Goal: Find specific page/section: Find specific page/section

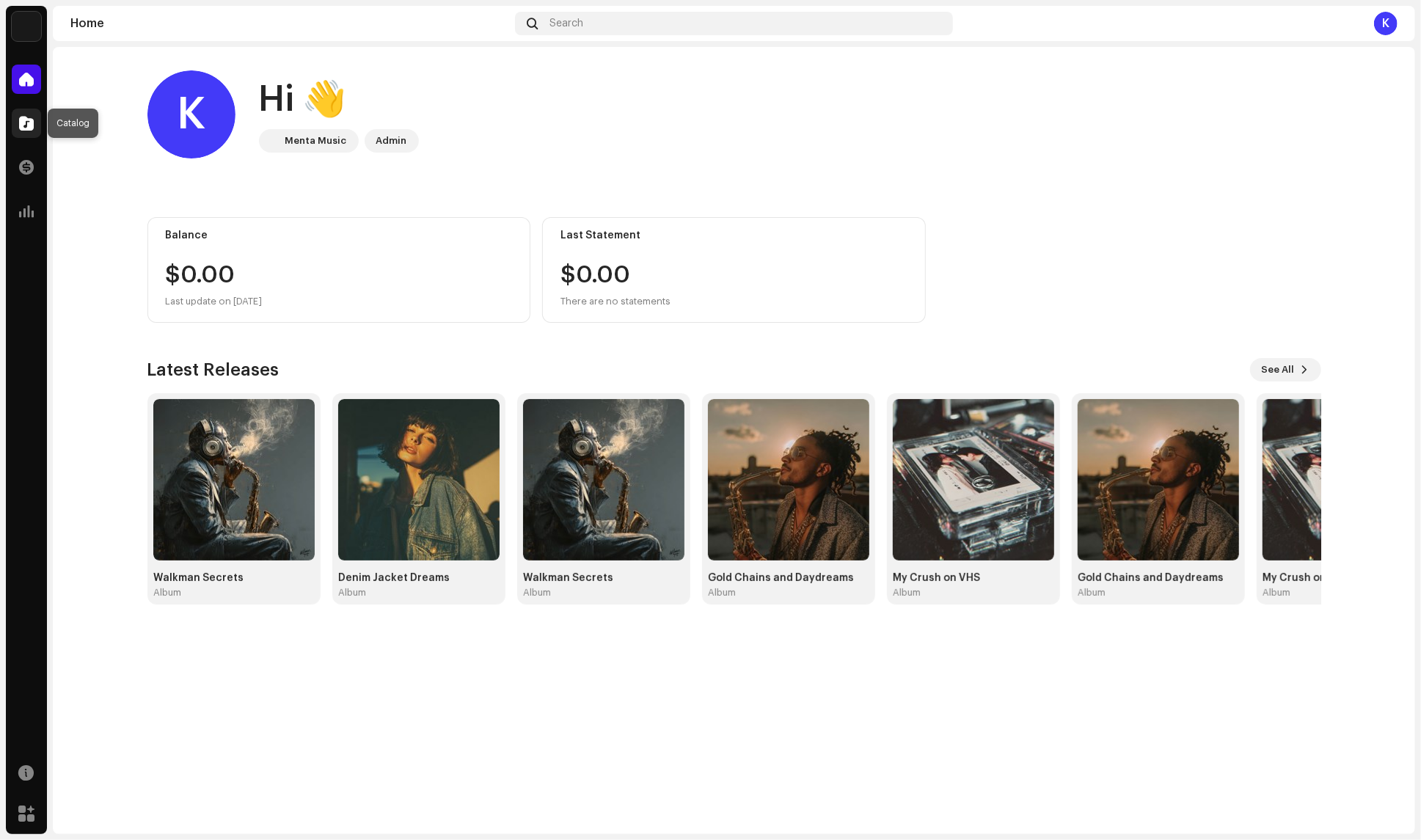
click at [25, 112] on div at bounding box center [26, 123] width 29 height 29
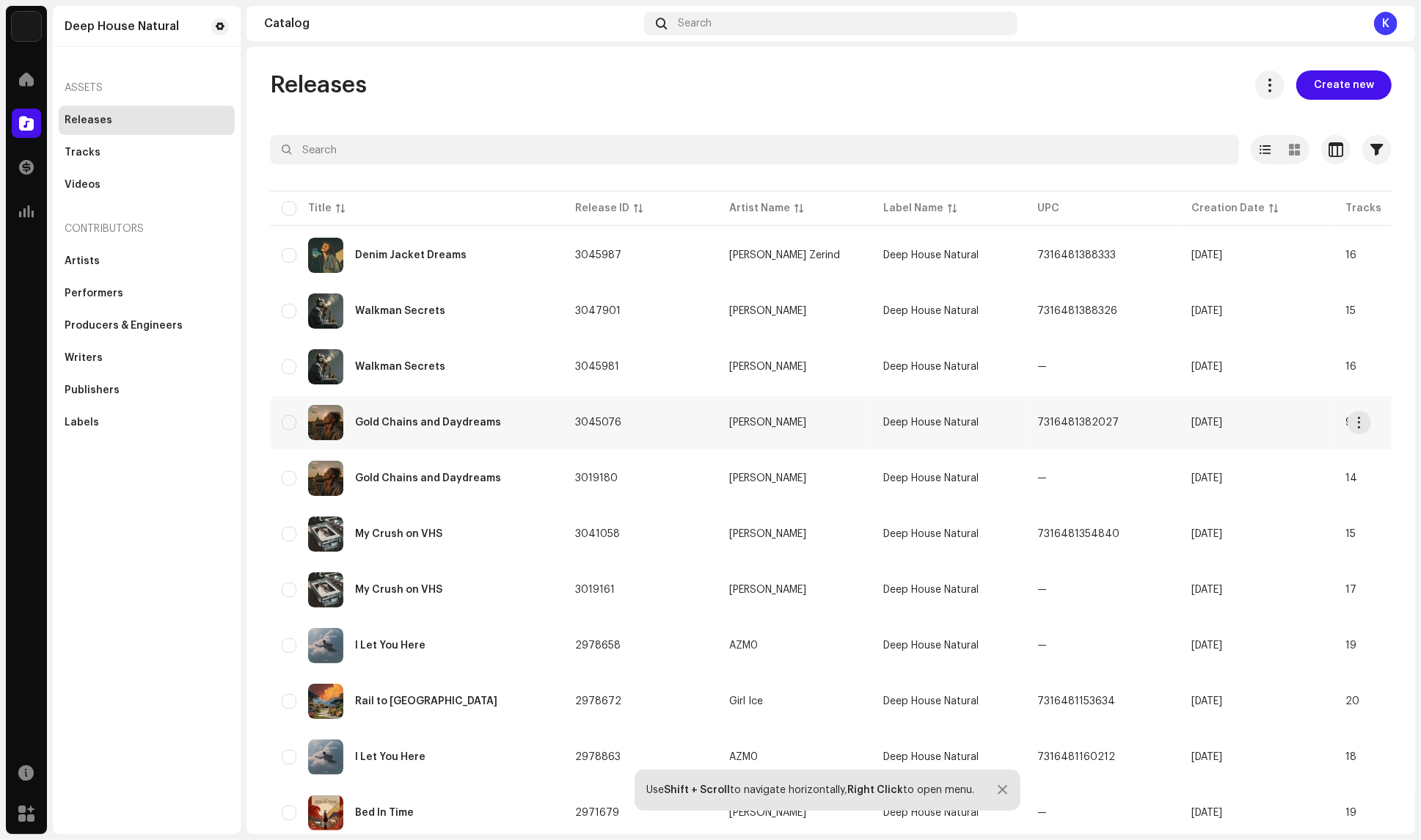
click at [771, 410] on td "[PERSON_NAME]" at bounding box center [794, 422] width 154 height 53
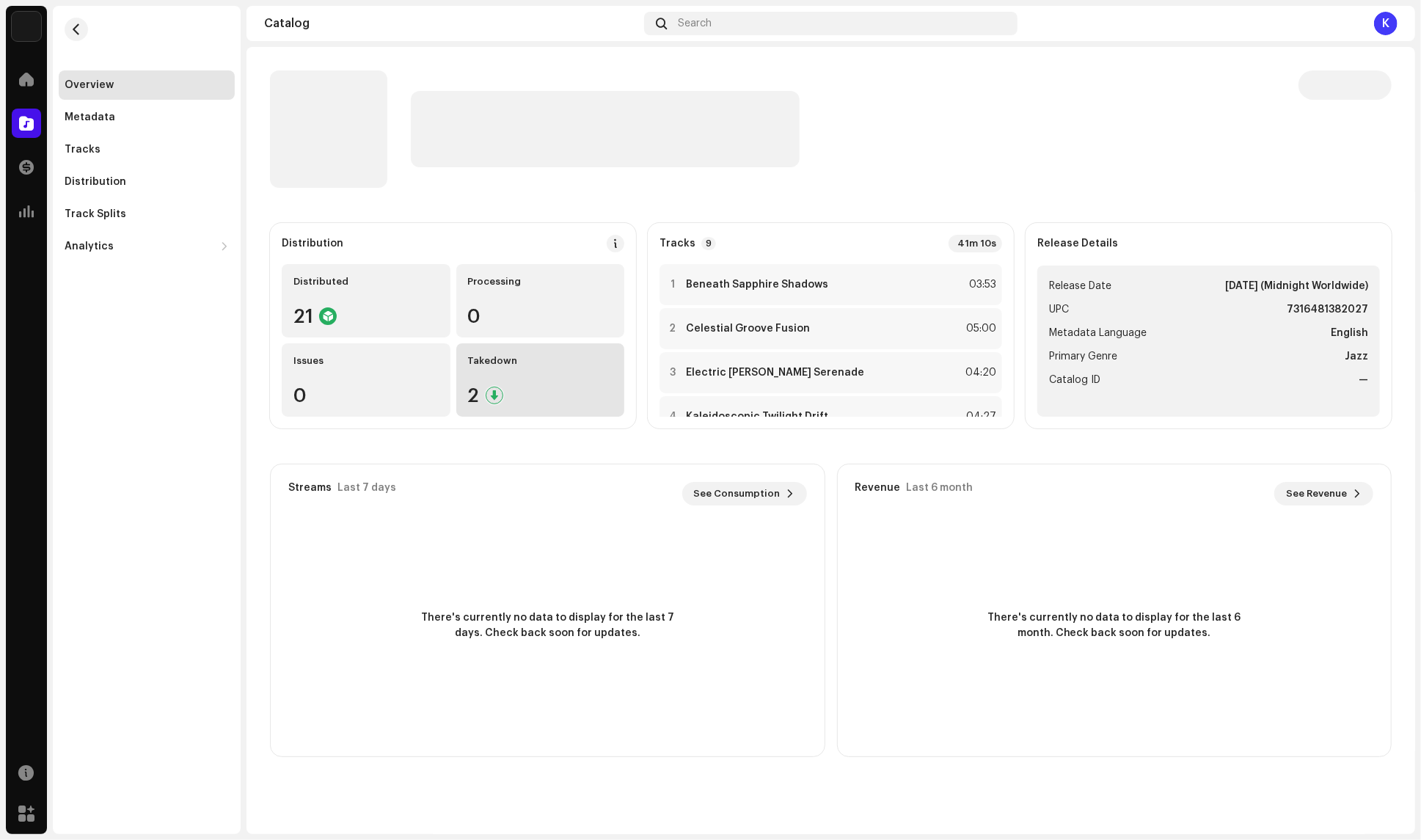
click at [594, 388] on div "2" at bounding box center [540, 395] width 145 height 19
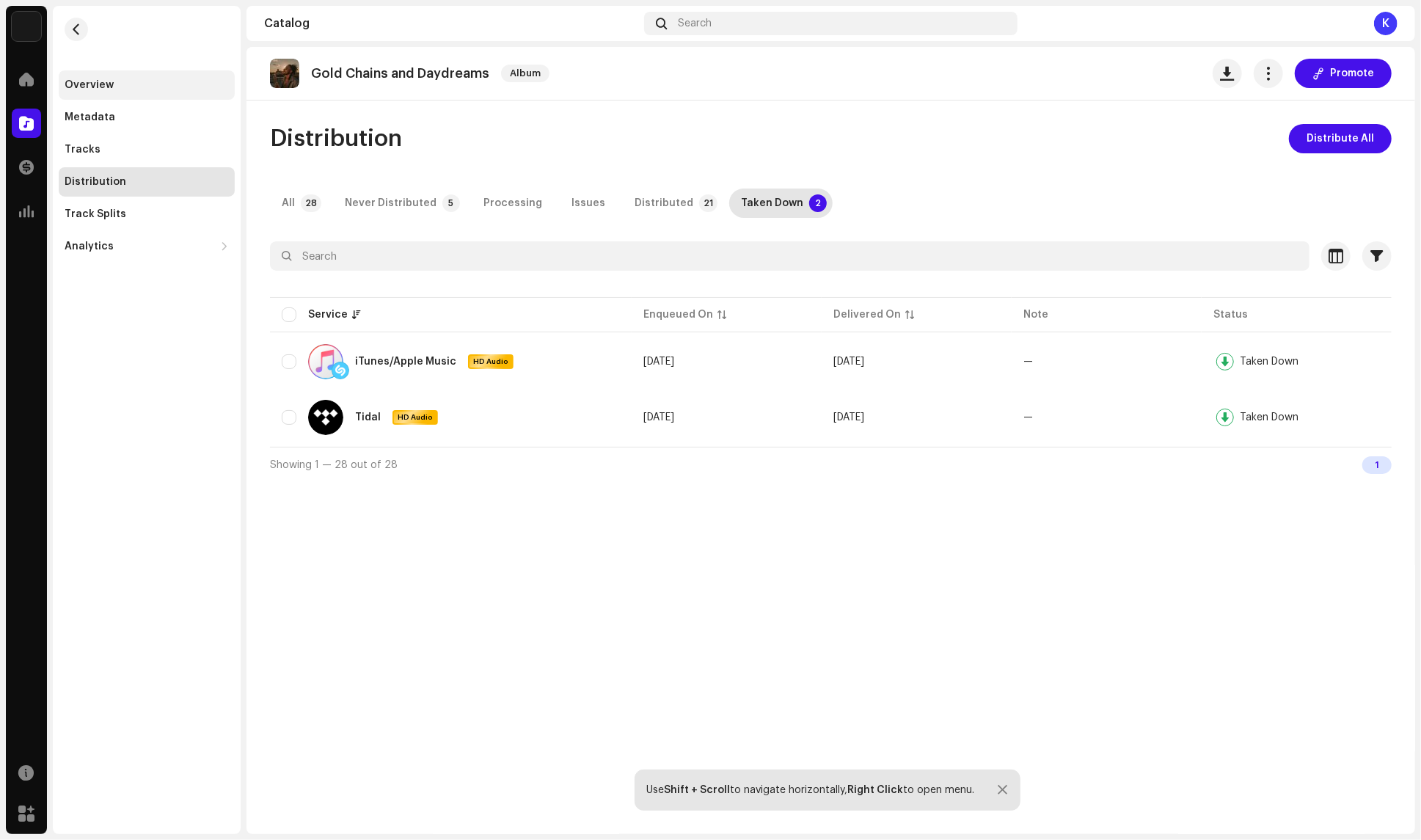
click at [118, 83] on div "Overview" at bounding box center [146, 85] width 164 height 12
